Goal: Task Accomplishment & Management: Manage account settings

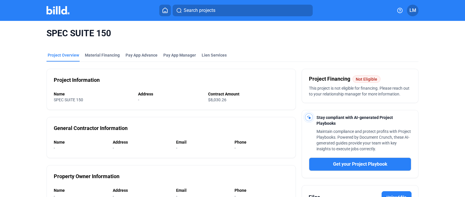
click at [166, 9] on icon at bounding box center [165, 11] width 6 height 6
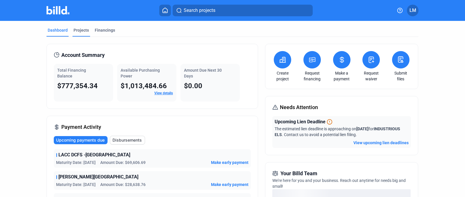
click at [81, 29] on div "Projects" at bounding box center [81, 30] width 15 height 6
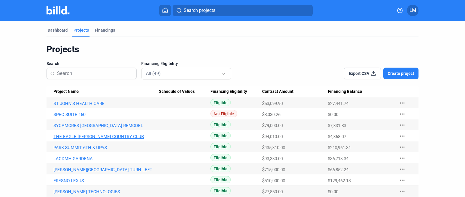
click at [117, 138] on link "THE EAGLE [PERSON_NAME] COUNTRY CLUB" at bounding box center [107, 136] width 106 height 5
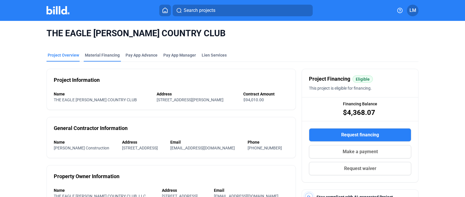
click at [98, 54] on div "Material Financing" at bounding box center [102, 55] width 35 height 6
